Goal: Task Accomplishment & Management: Complete application form

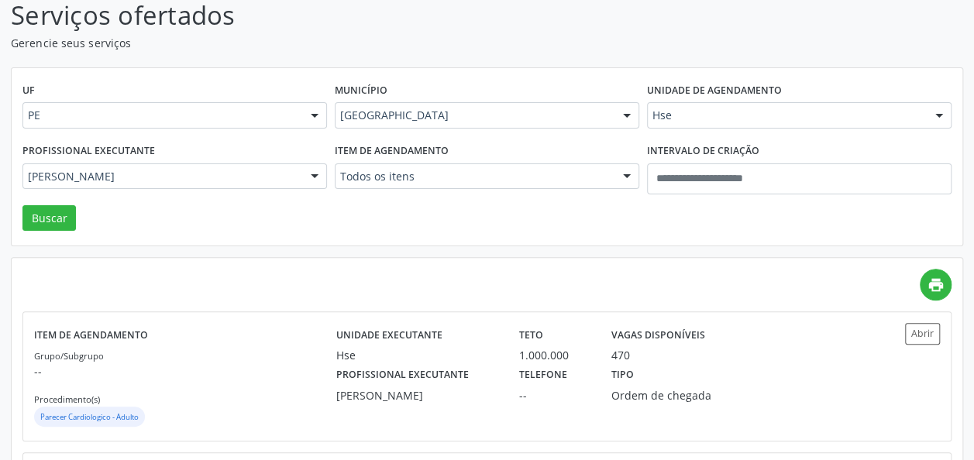
scroll to position [108, 0]
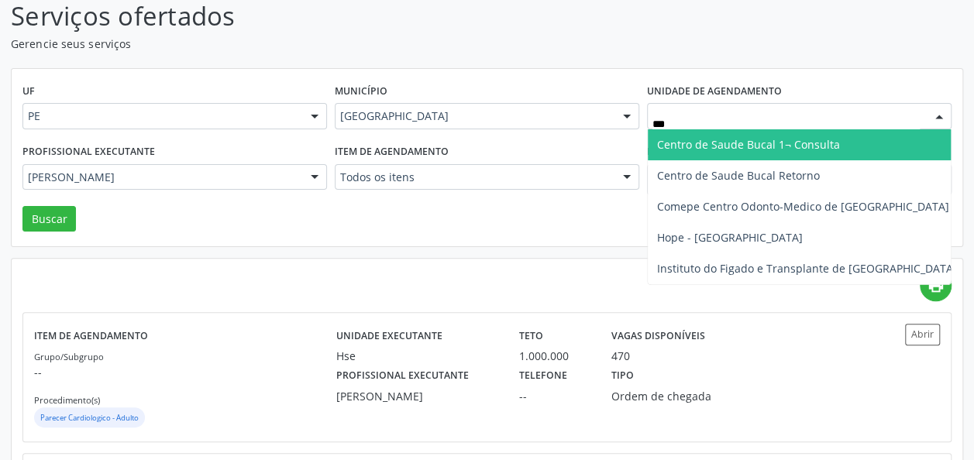
type input "****"
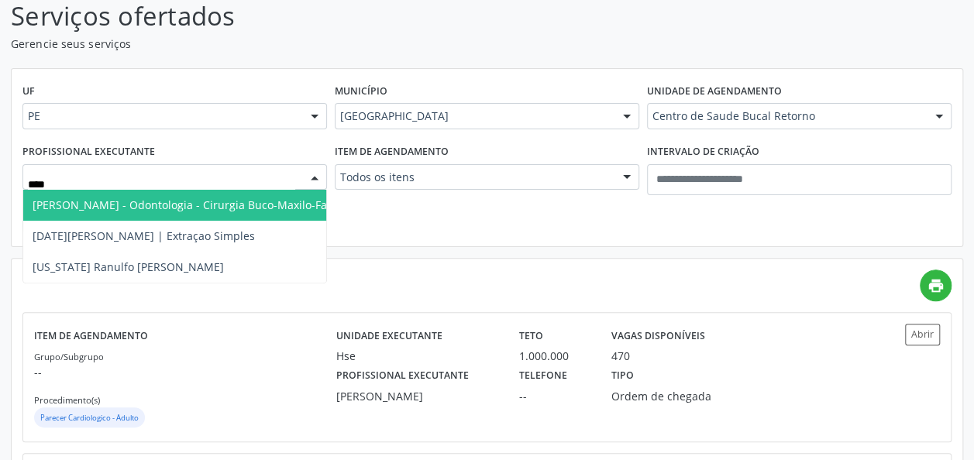
type input "*****"
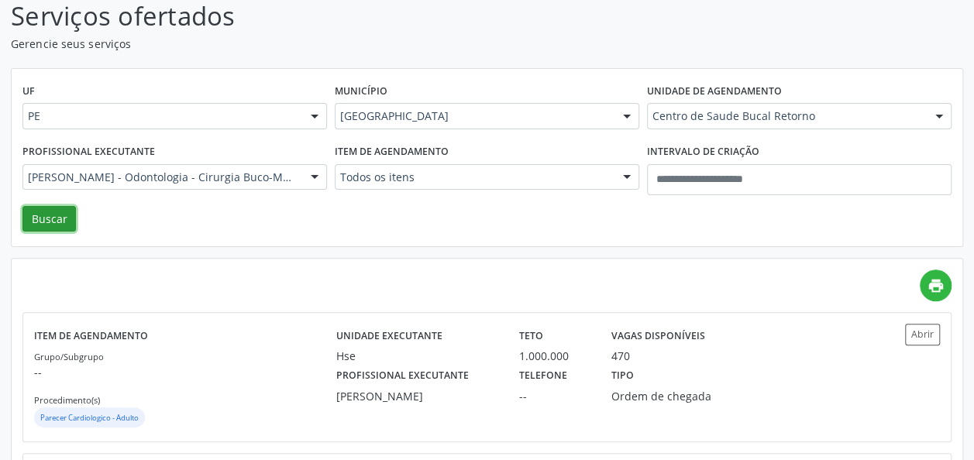
click at [50, 224] on button "Buscar" at bounding box center [48, 219] width 53 height 26
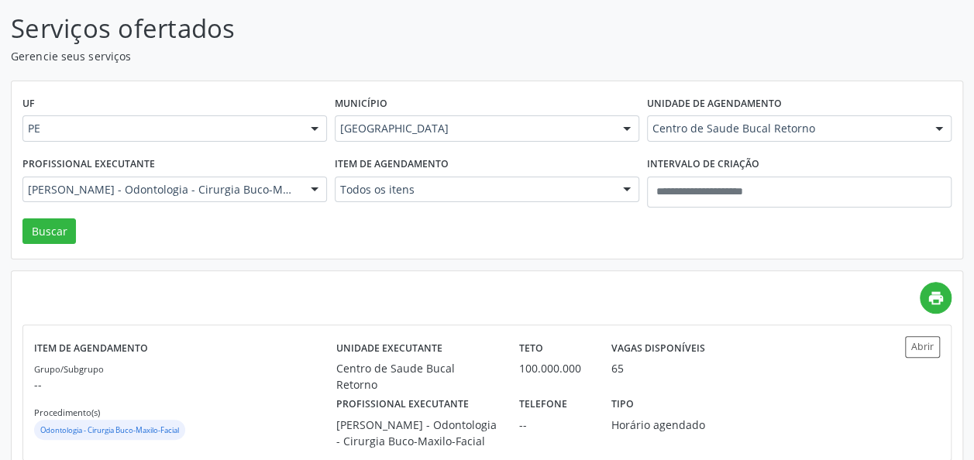
scroll to position [128, 0]
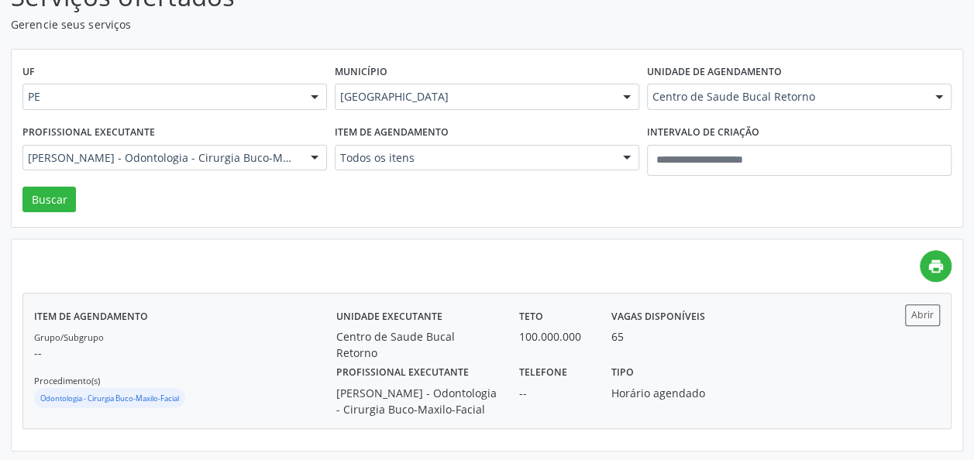
click at [459, 385] on div "[PERSON_NAME] - Odontologia - Cirurgia Buco-Maxilo-Facial" at bounding box center [417, 401] width 162 height 33
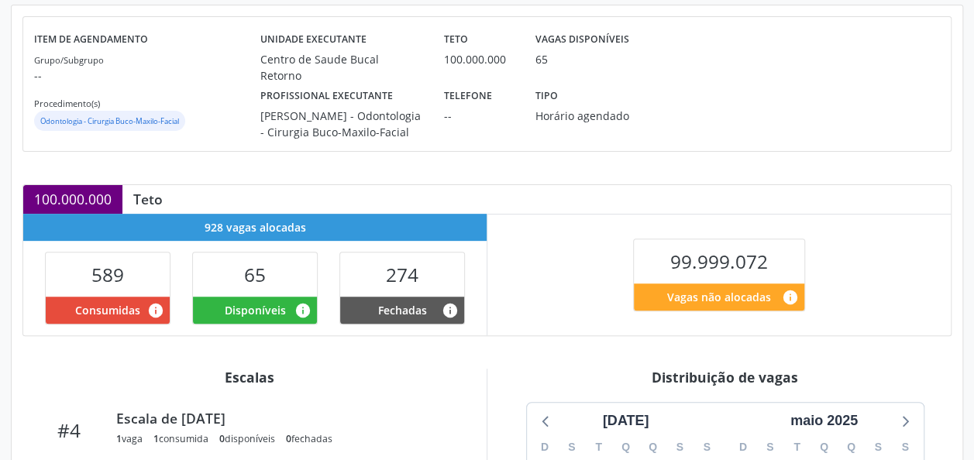
scroll to position [445, 0]
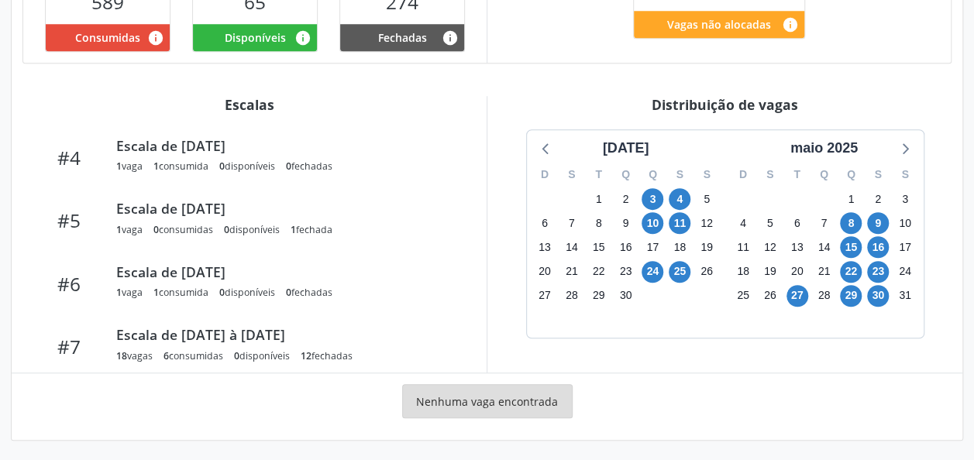
click at [840, 132] on div "maio 2025" at bounding box center [824, 144] width 198 height 29
click at [840, 139] on div "maio 2025" at bounding box center [824, 148] width 80 height 21
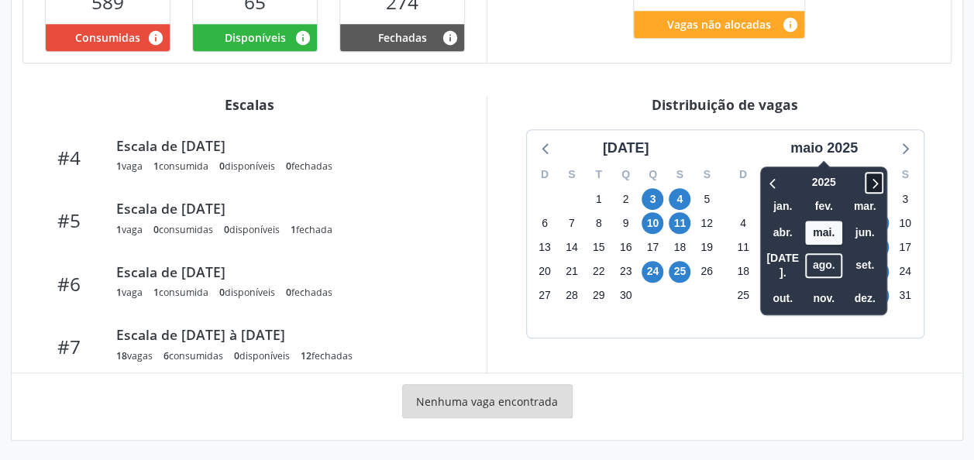
click at [872, 177] on icon at bounding box center [873, 183] width 15 height 19
click at [770, 176] on icon at bounding box center [772, 183] width 15 height 19
click at [818, 259] on span "ago." at bounding box center [823, 266] width 37 height 24
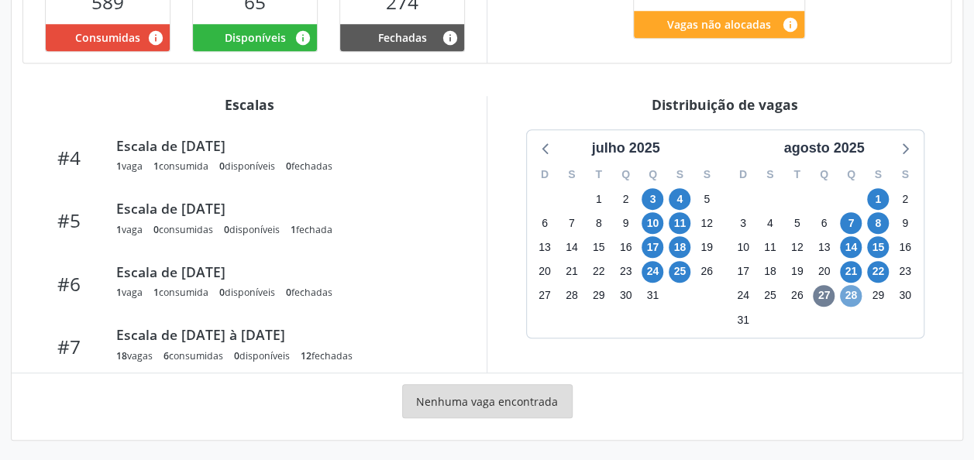
click at [851, 290] on span "28" at bounding box center [851, 296] width 22 height 22
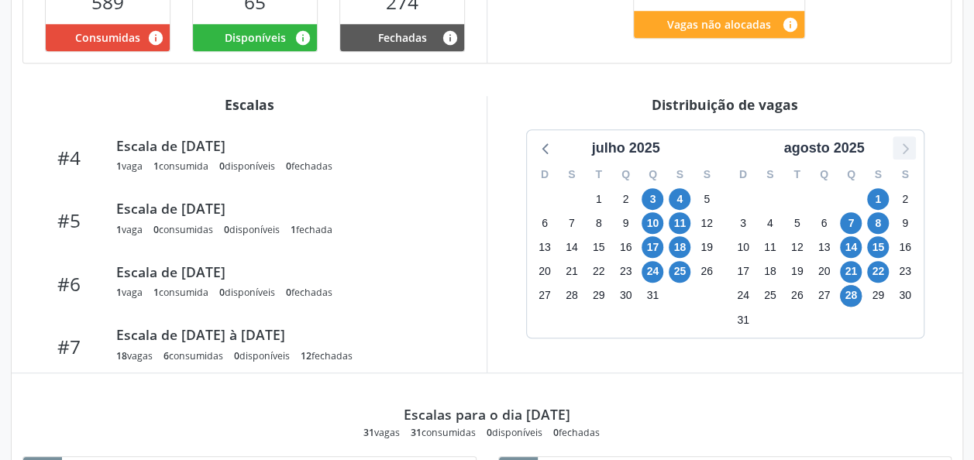
click at [896, 153] on icon at bounding box center [904, 148] width 20 height 20
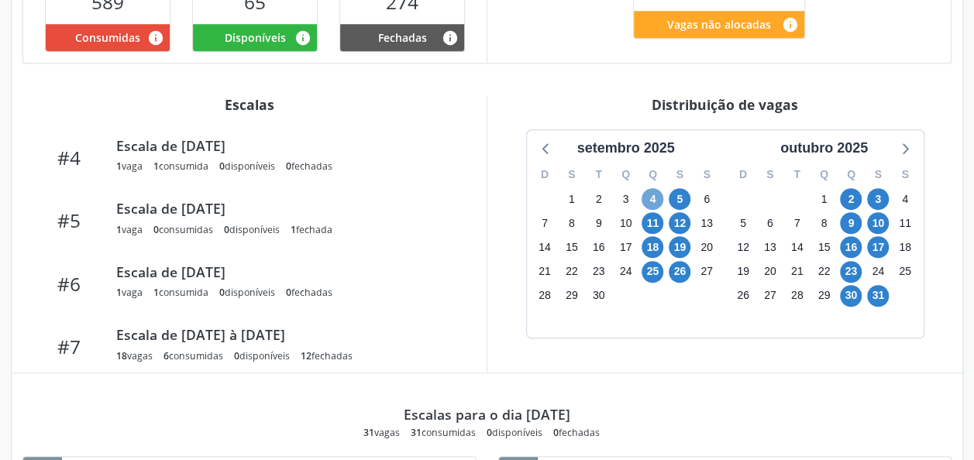
click at [660, 198] on span "4" at bounding box center [652, 199] width 22 height 22
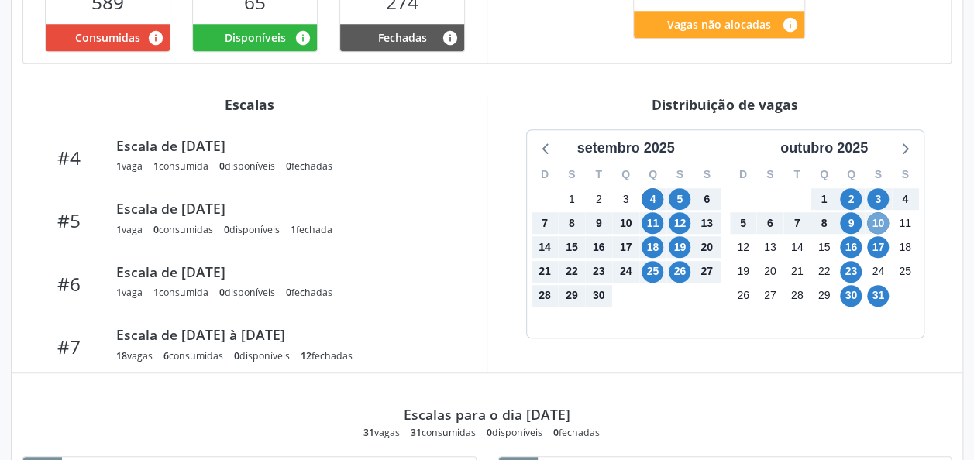
click at [877, 222] on span "10" at bounding box center [878, 223] width 22 height 22
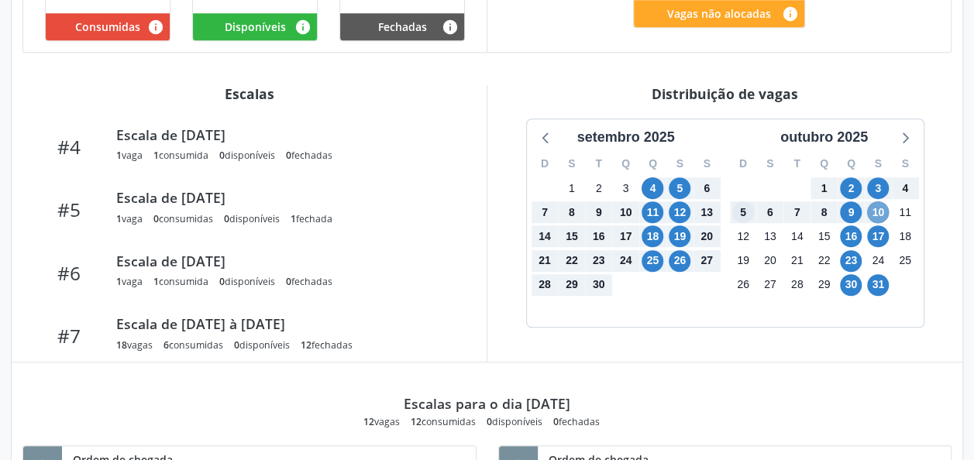
scroll to position [463, 0]
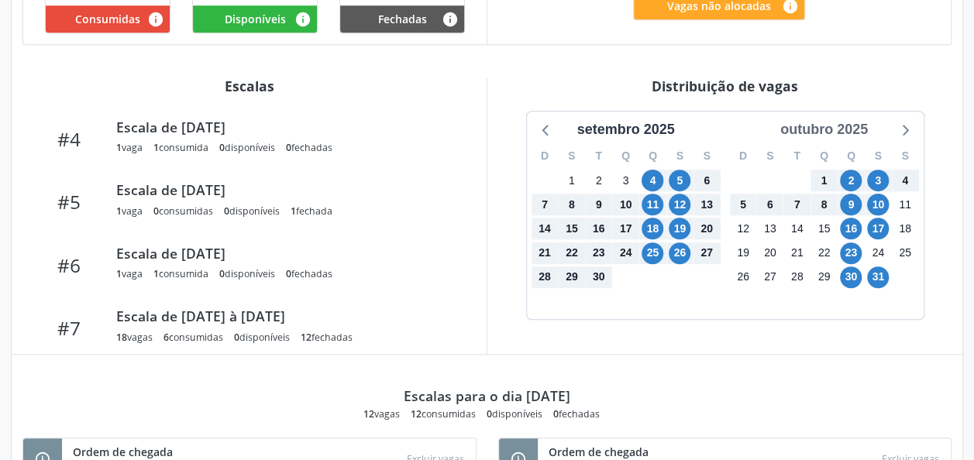
click at [832, 122] on div "outubro 2025" at bounding box center [824, 129] width 100 height 21
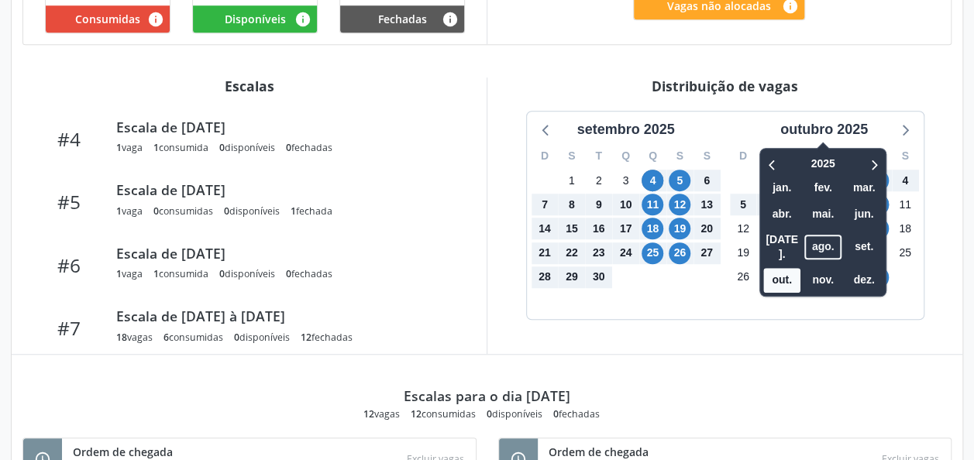
click at [869, 322] on div "Distribuição de vagas setembro 2025 D S T Q Q S S 31 1 2 3 4 5 6 7 8 9 10 11 12…" at bounding box center [725, 215] width 476 height 277
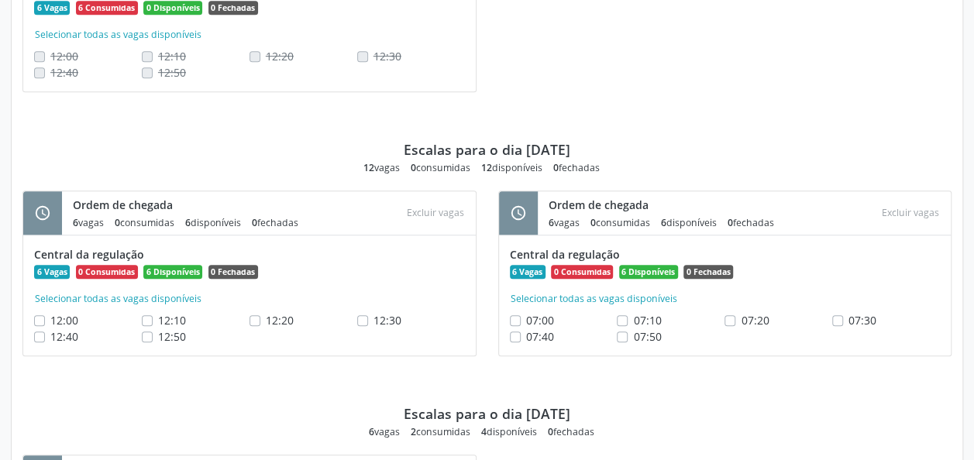
scroll to position [3354, 0]
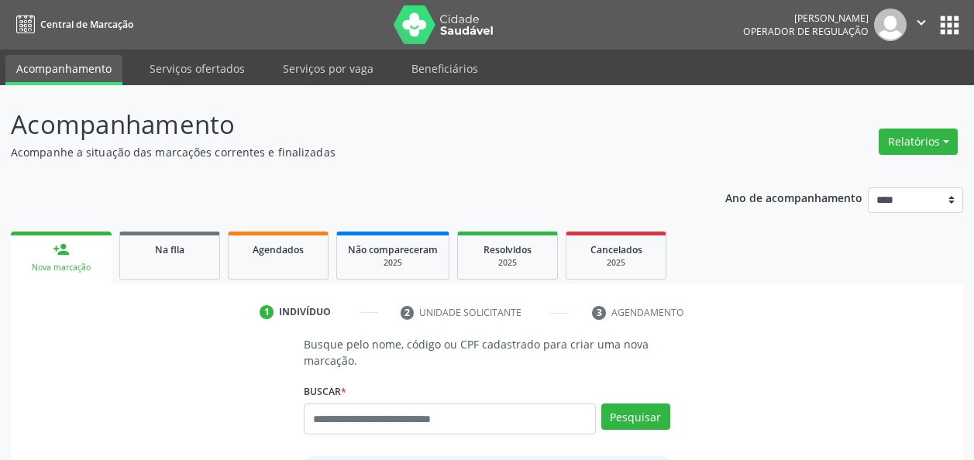
scroll to position [50, 0]
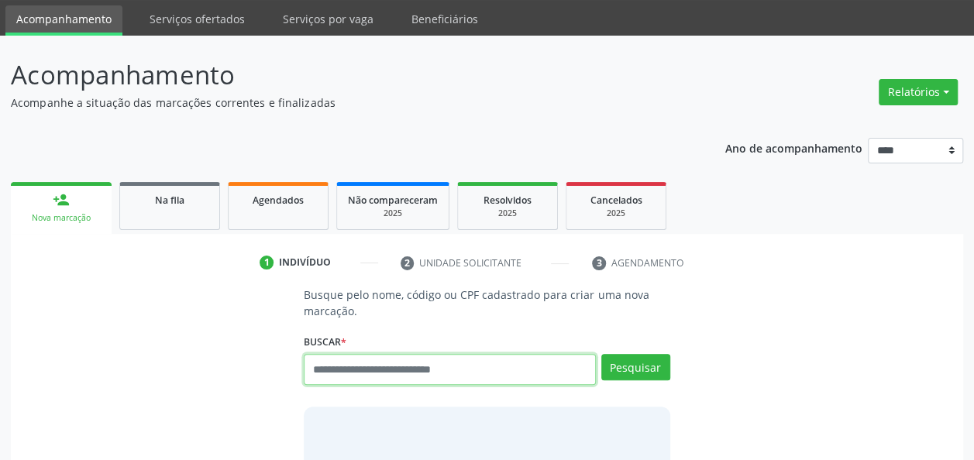
click at [411, 368] on input "text" at bounding box center [449, 369] width 291 height 31
paste input "**********"
type input "**********"
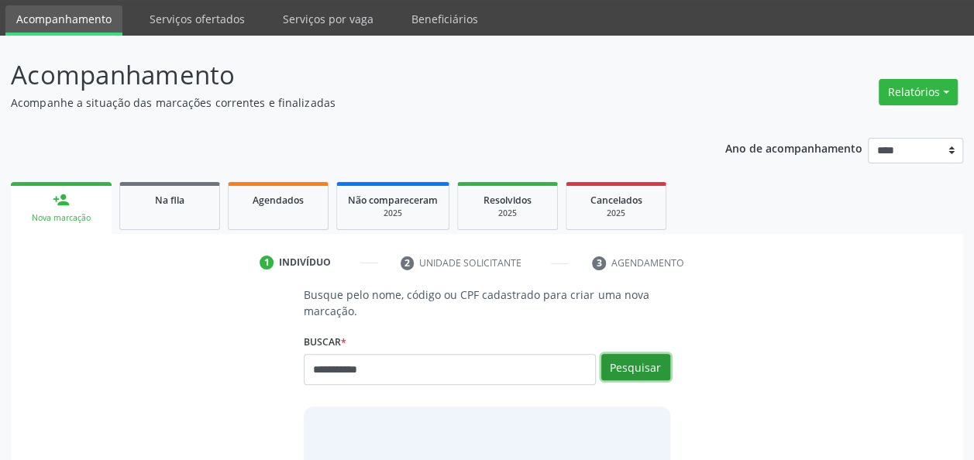
click at [615, 364] on button "Pesquisar" at bounding box center [635, 367] width 69 height 26
type input "**********"
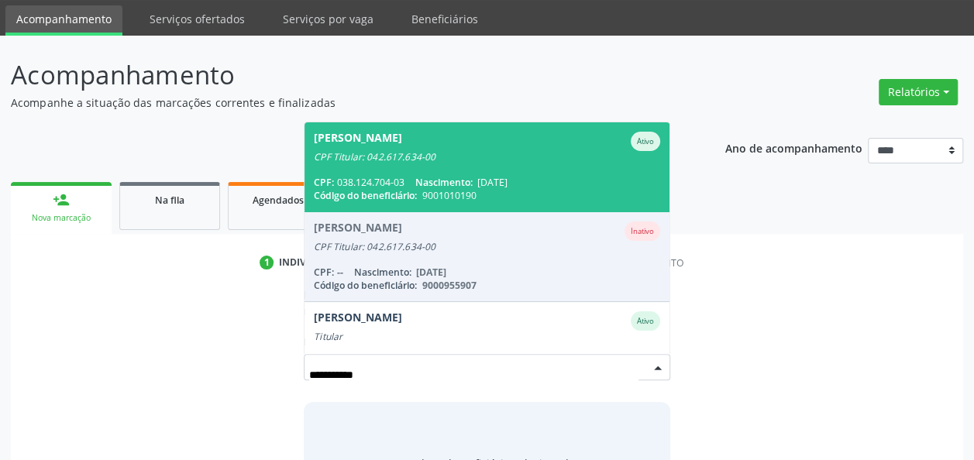
click at [528, 170] on span "[PERSON_NAME] CPF Titular: 042.617.634-00 CPF: 038.124.704-03 Nascimento: [DATE…" at bounding box center [486, 166] width 364 height 89
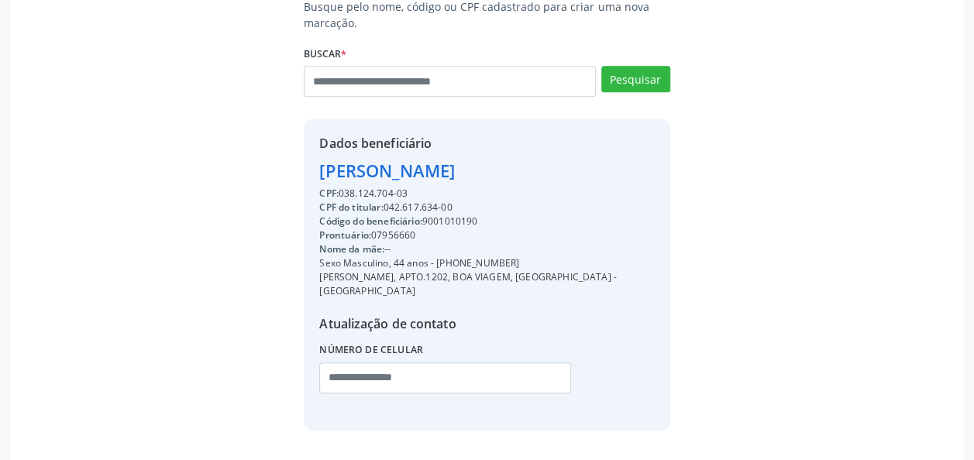
scroll to position [373, 0]
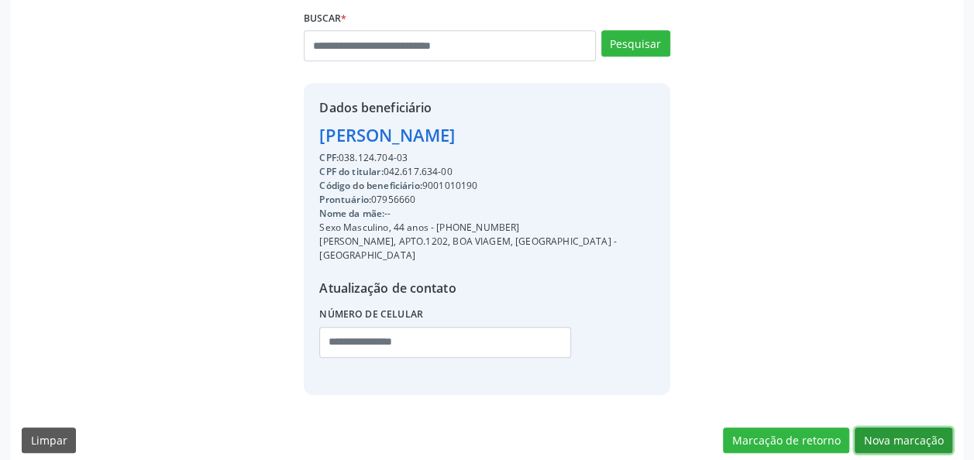
click at [916, 428] on button "Nova marcação" at bounding box center [904, 441] width 98 height 26
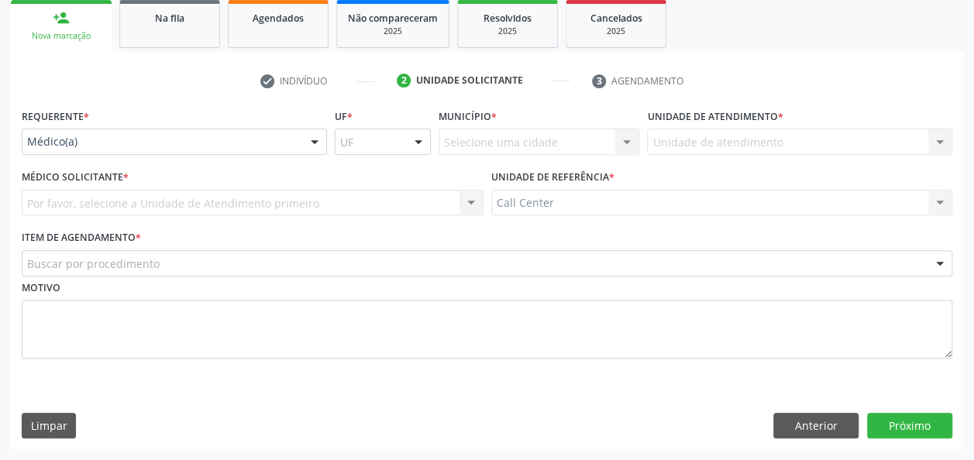
scroll to position [231, 0]
click at [303, 139] on div at bounding box center [314, 143] width 23 height 26
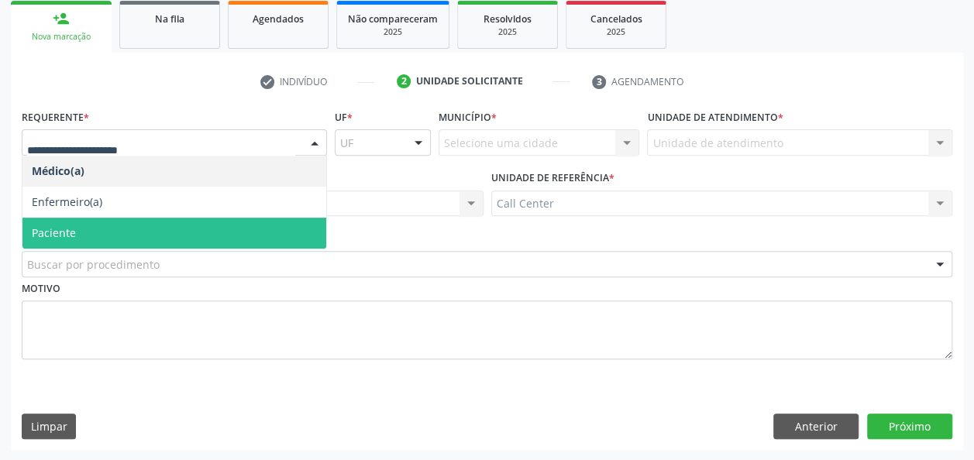
click at [203, 234] on span "Paciente" at bounding box center [174, 233] width 304 height 31
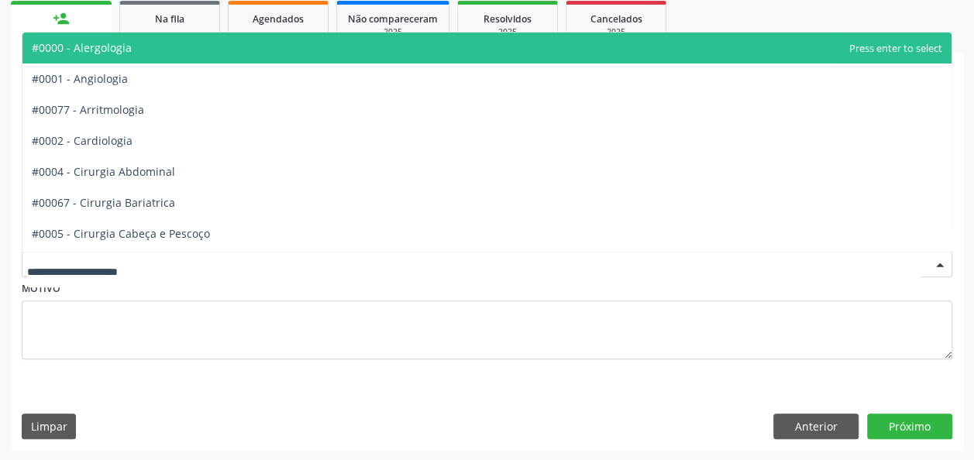
click at [208, 258] on div at bounding box center [487, 264] width 930 height 26
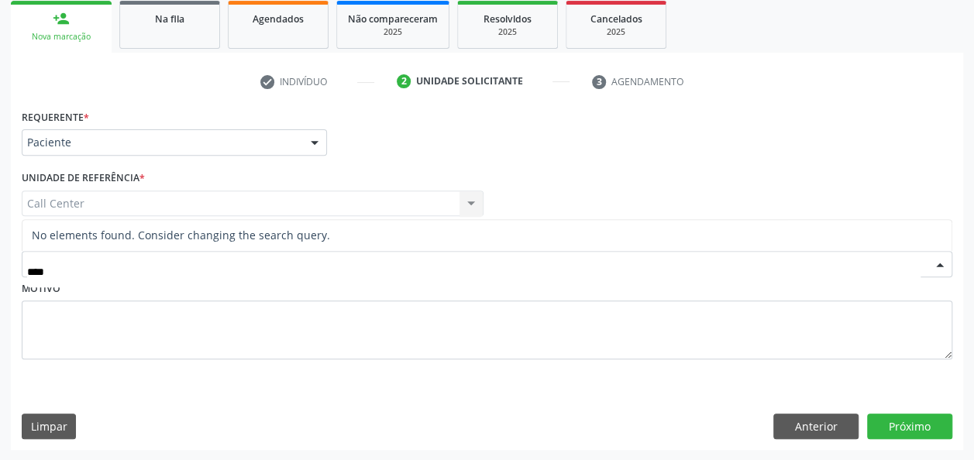
type input "***"
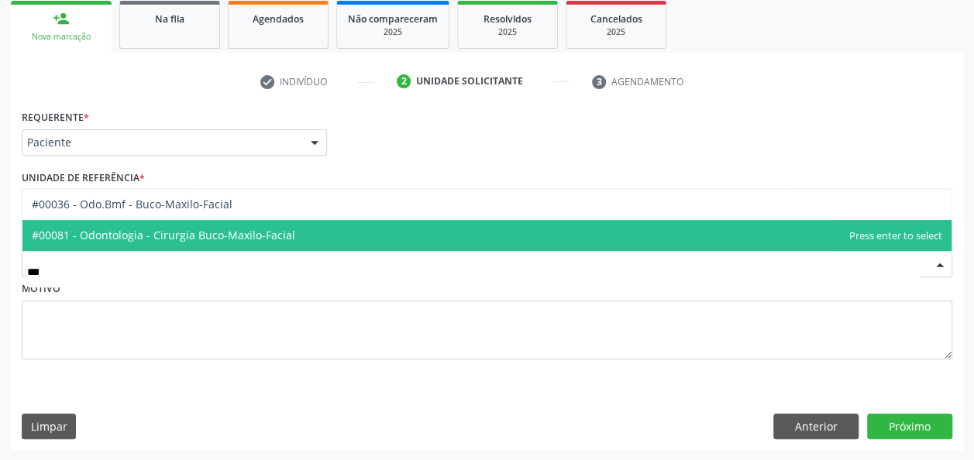
click at [191, 237] on span "#00081 - Odontologia - Cirurgia Buco-Maxilo-Facial" at bounding box center [163, 235] width 263 height 15
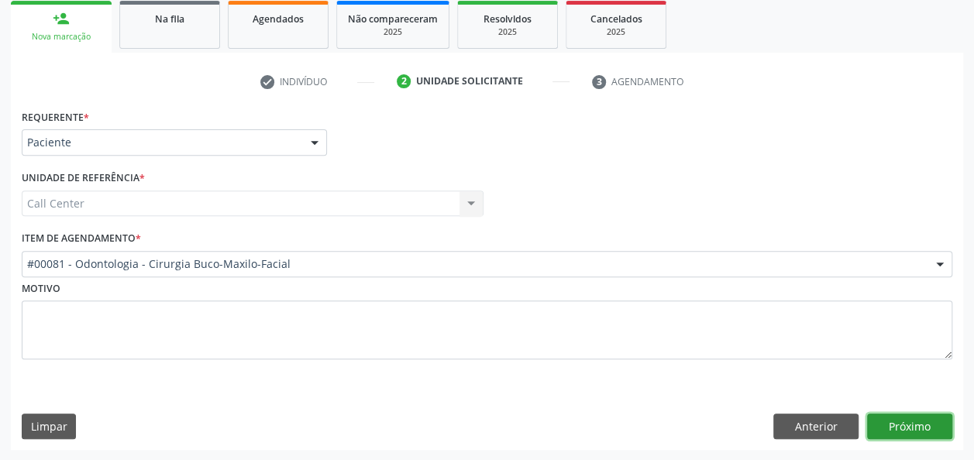
click at [893, 435] on button "Próximo" at bounding box center [909, 427] width 85 height 26
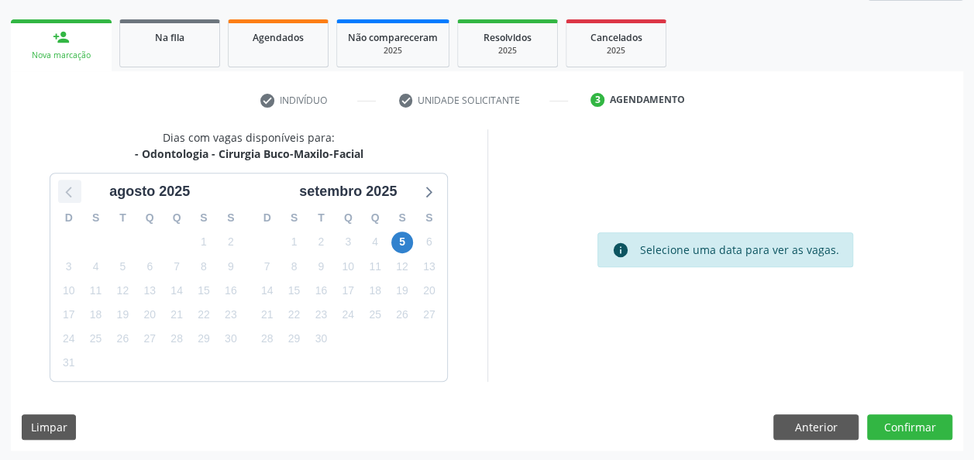
click at [77, 194] on icon at bounding box center [70, 191] width 20 height 20
click at [431, 195] on icon at bounding box center [428, 191] width 20 height 20
click at [394, 240] on span "5" at bounding box center [402, 243] width 22 height 22
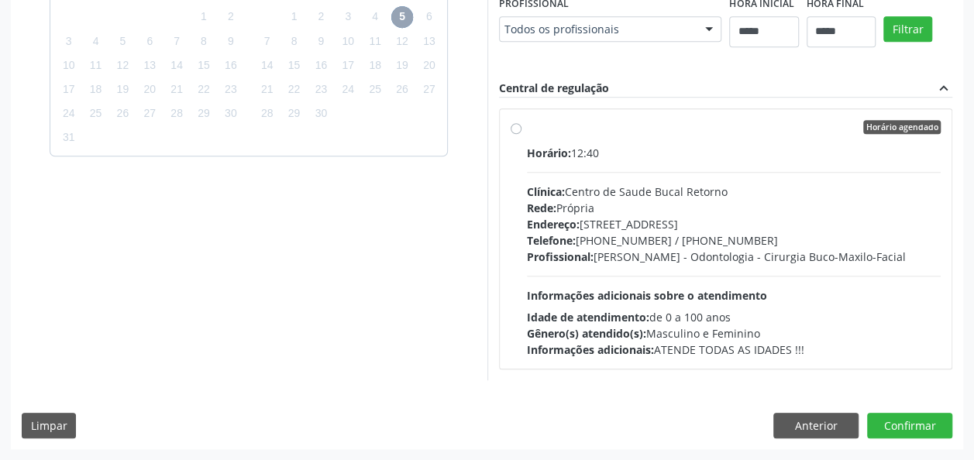
scroll to position [471, 0]
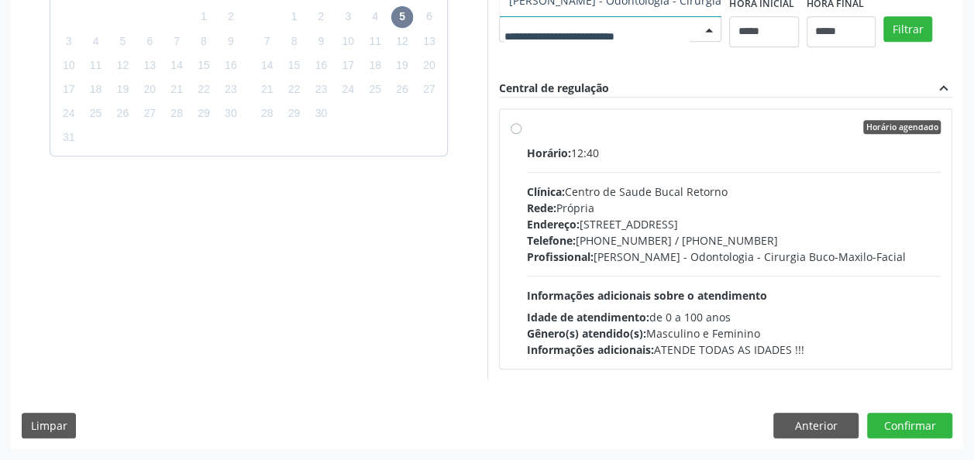
click at [499, 43] on div at bounding box center [610, 29] width 223 height 26
click at [509, 8] on span "[PERSON_NAME] - Odontologia - Cirurgia Buco-Maxilo-Facial" at bounding box center [665, 0] width 312 height 15
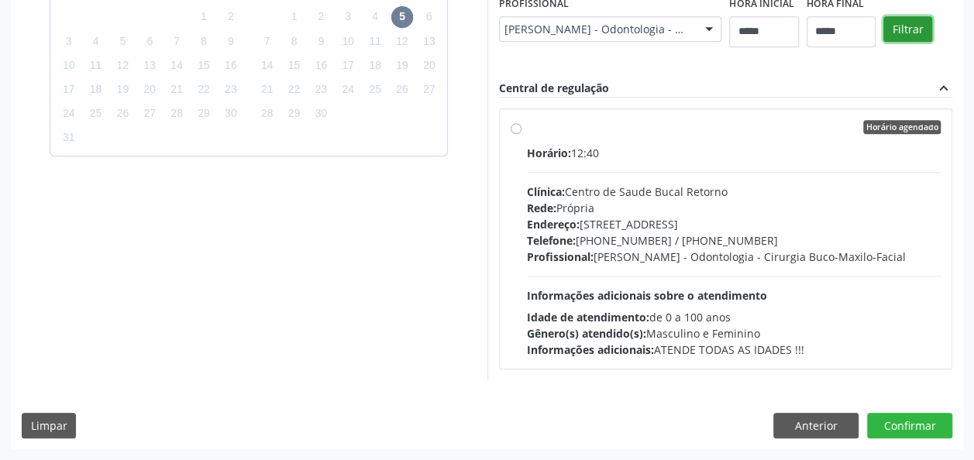
click at [883, 43] on button "Filtrar" at bounding box center [907, 29] width 49 height 26
click at [595, 265] on div "Profissional: [PERSON_NAME] - Odontologia - Cirurgia Buco-Maxilo-Facial" at bounding box center [734, 257] width 414 height 16
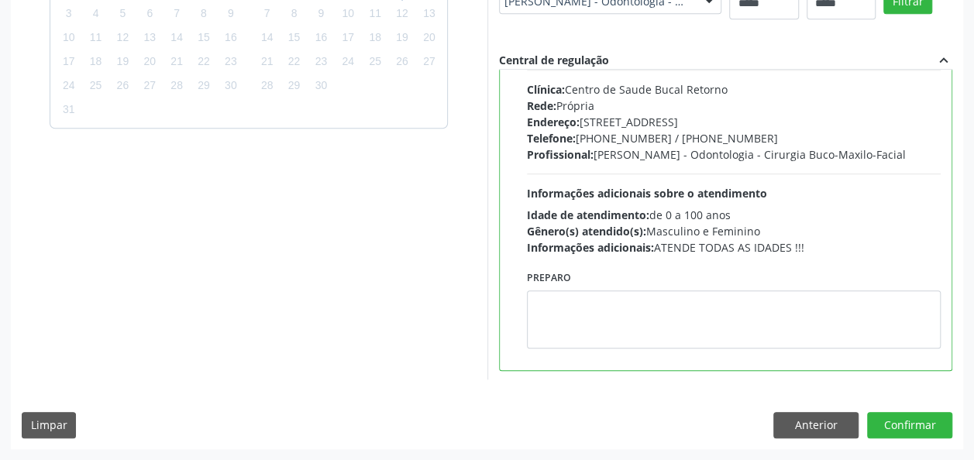
scroll to position [716, 0]
click at [936, 428] on button "Confirmar" at bounding box center [909, 425] width 85 height 26
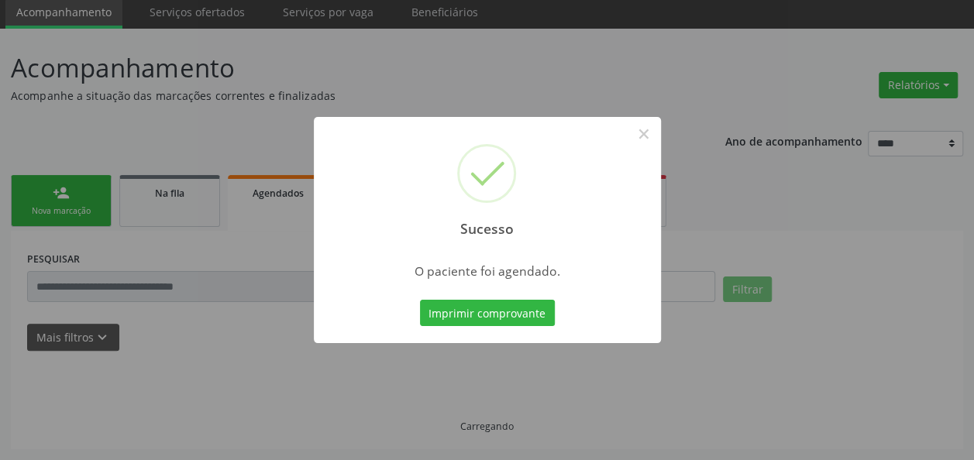
scroll to position [56, 0]
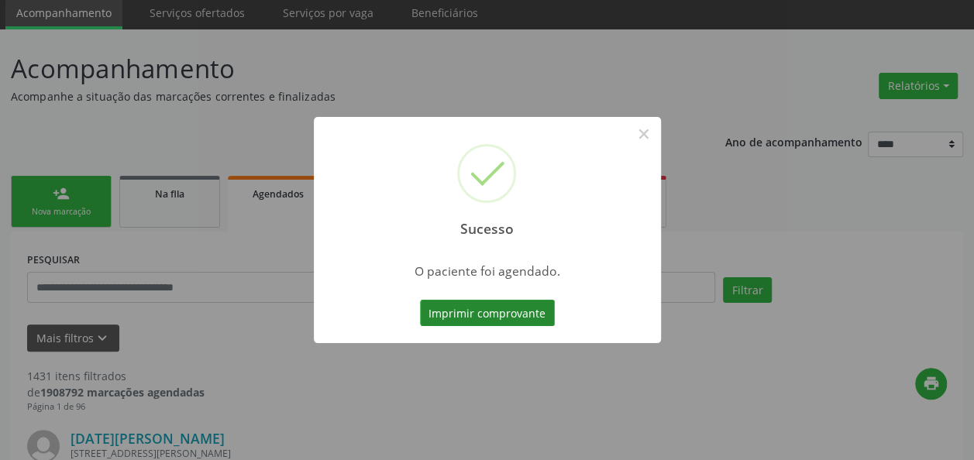
click at [518, 323] on button "Imprimir comprovante" at bounding box center [487, 313] width 135 height 26
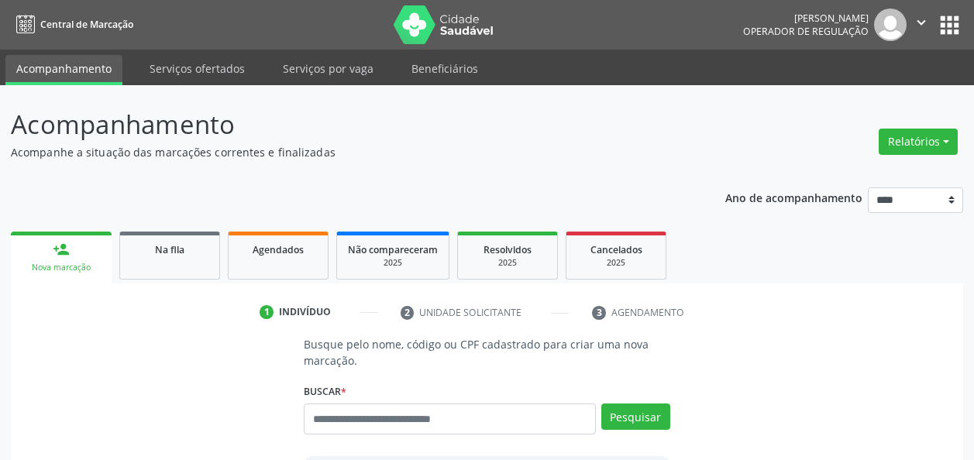
scroll to position [50, 0]
